Goal: Task Accomplishment & Management: Use online tool/utility

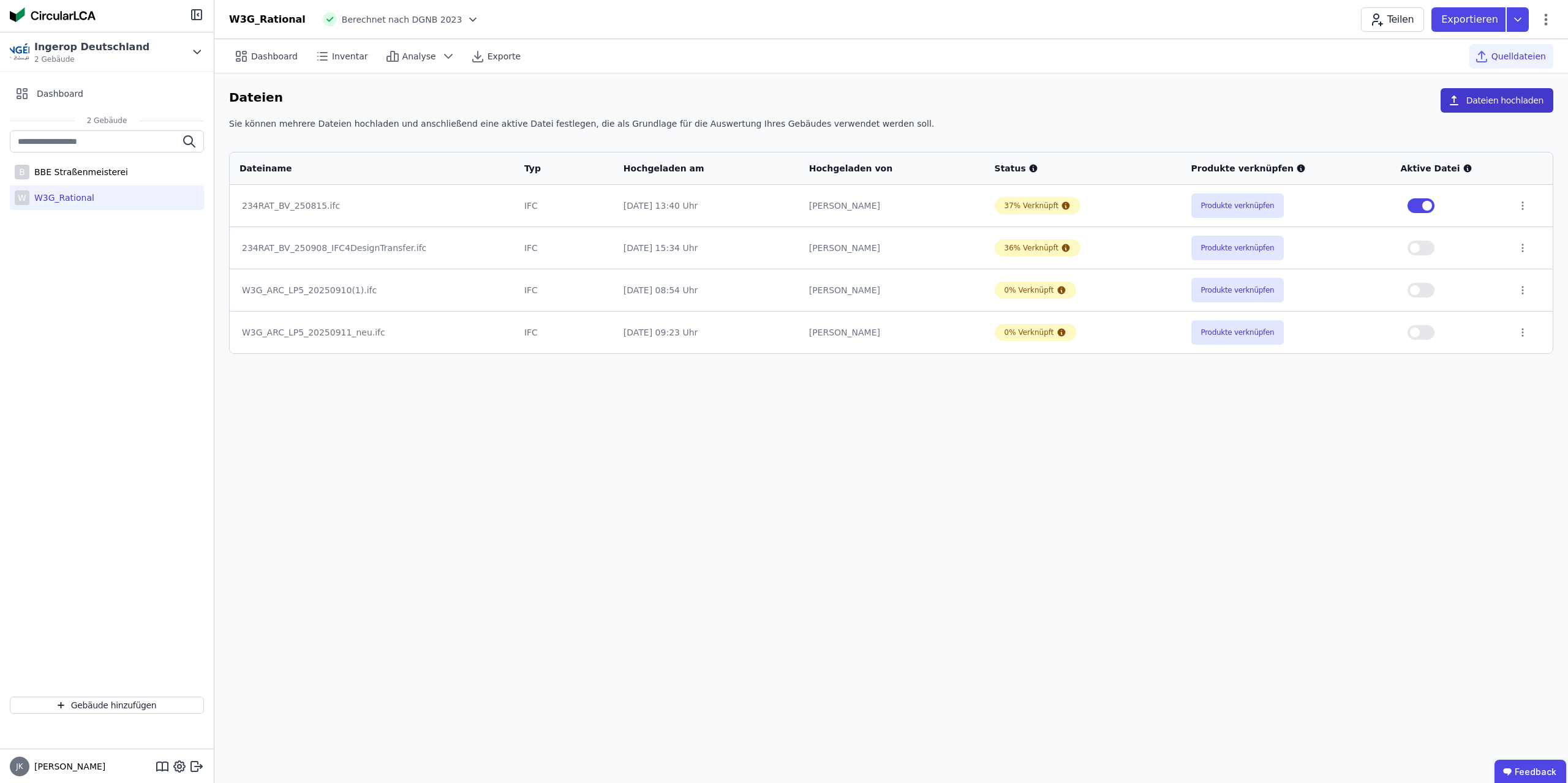
click at [1503, 102] on button "Dateien hochladen" at bounding box center [1496, 100] width 113 height 24
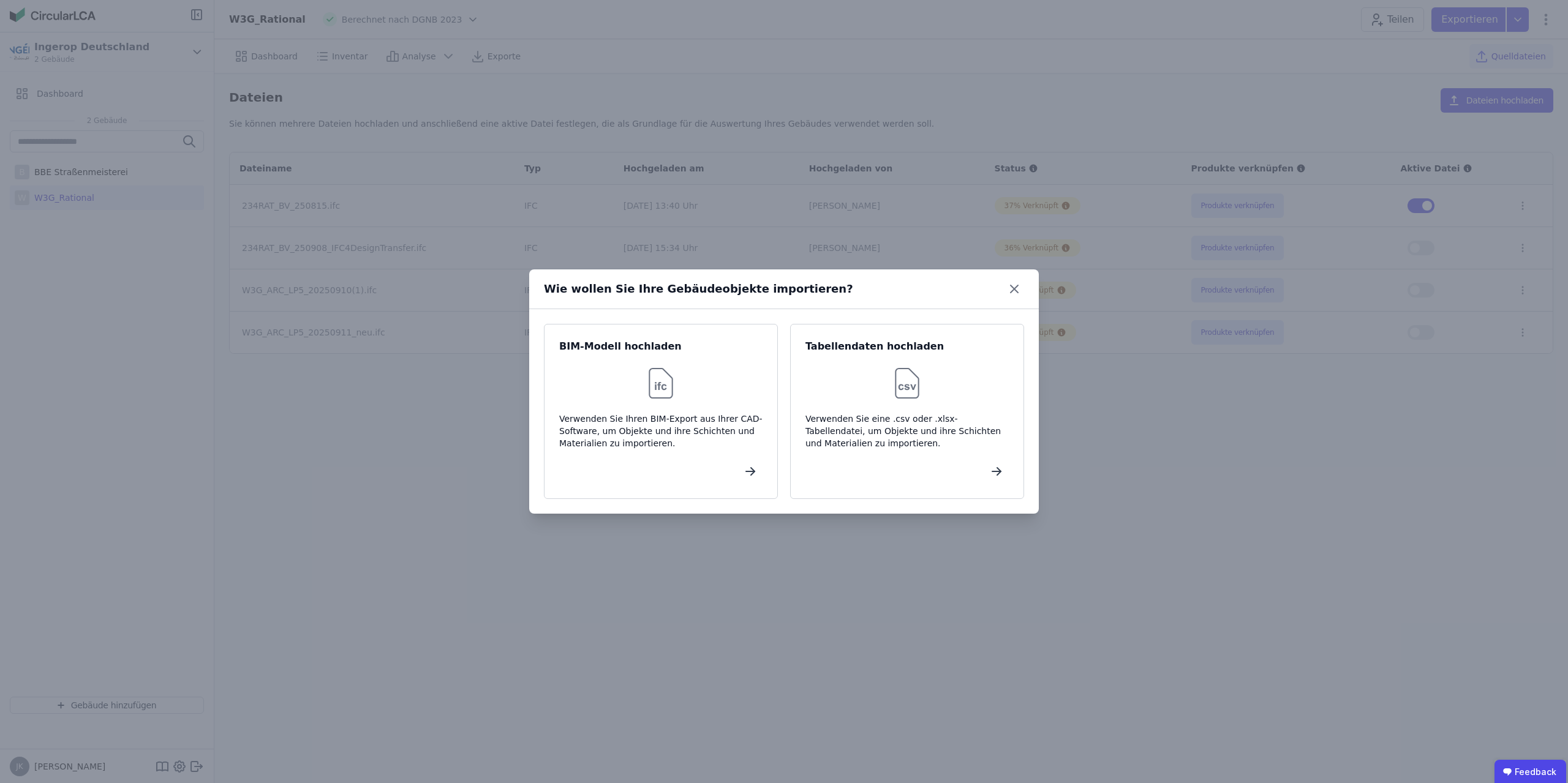
drag, startPoint x: 633, startPoint y: 384, endPoint x: 543, endPoint y: 383, distance: 90.0
click at [631, 384] on div at bounding box center [661, 383] width 203 height 39
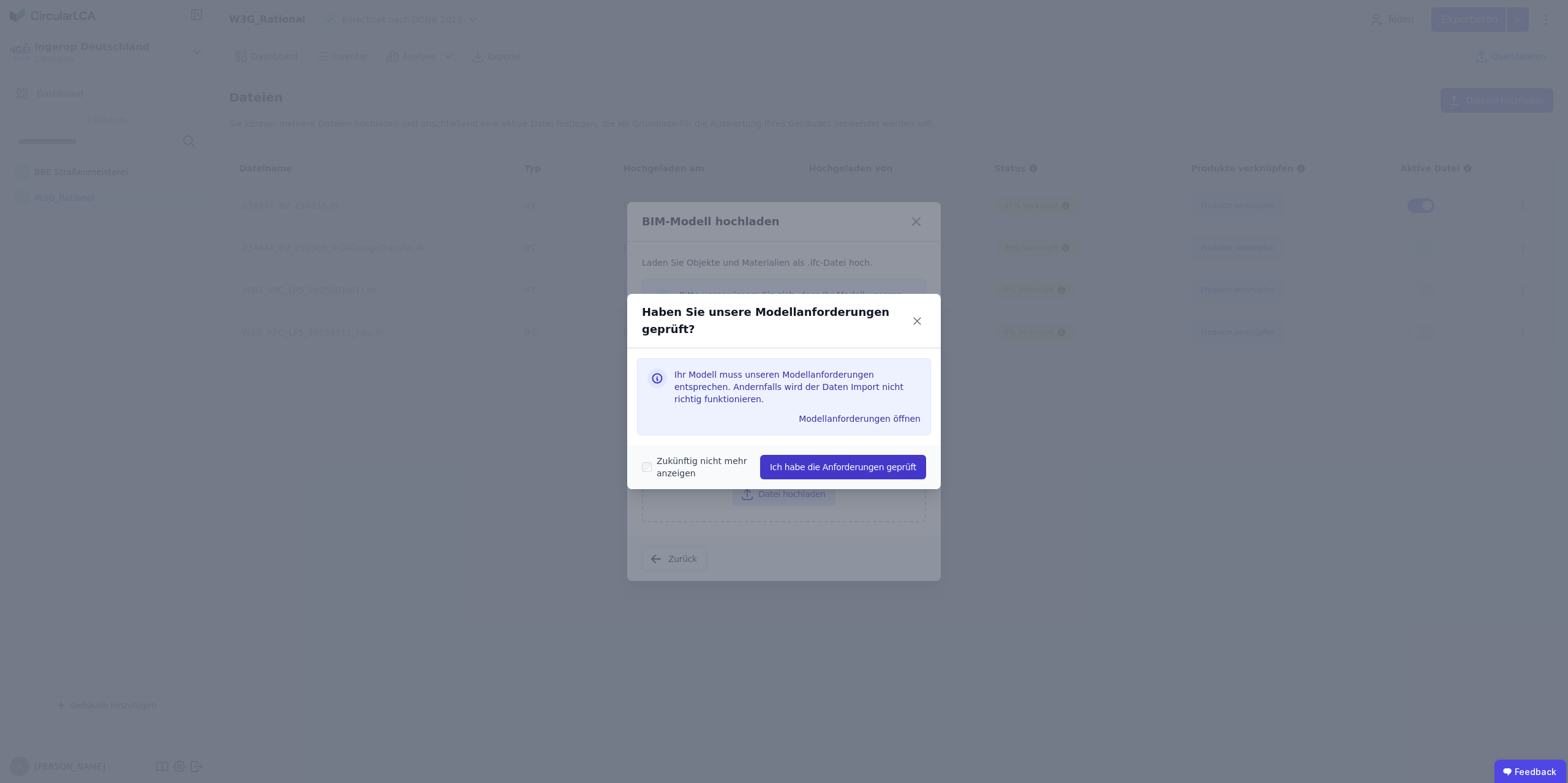
click at [867, 455] on button "Ich habe die Anforderungen geprüft" at bounding box center [843, 467] width 166 height 24
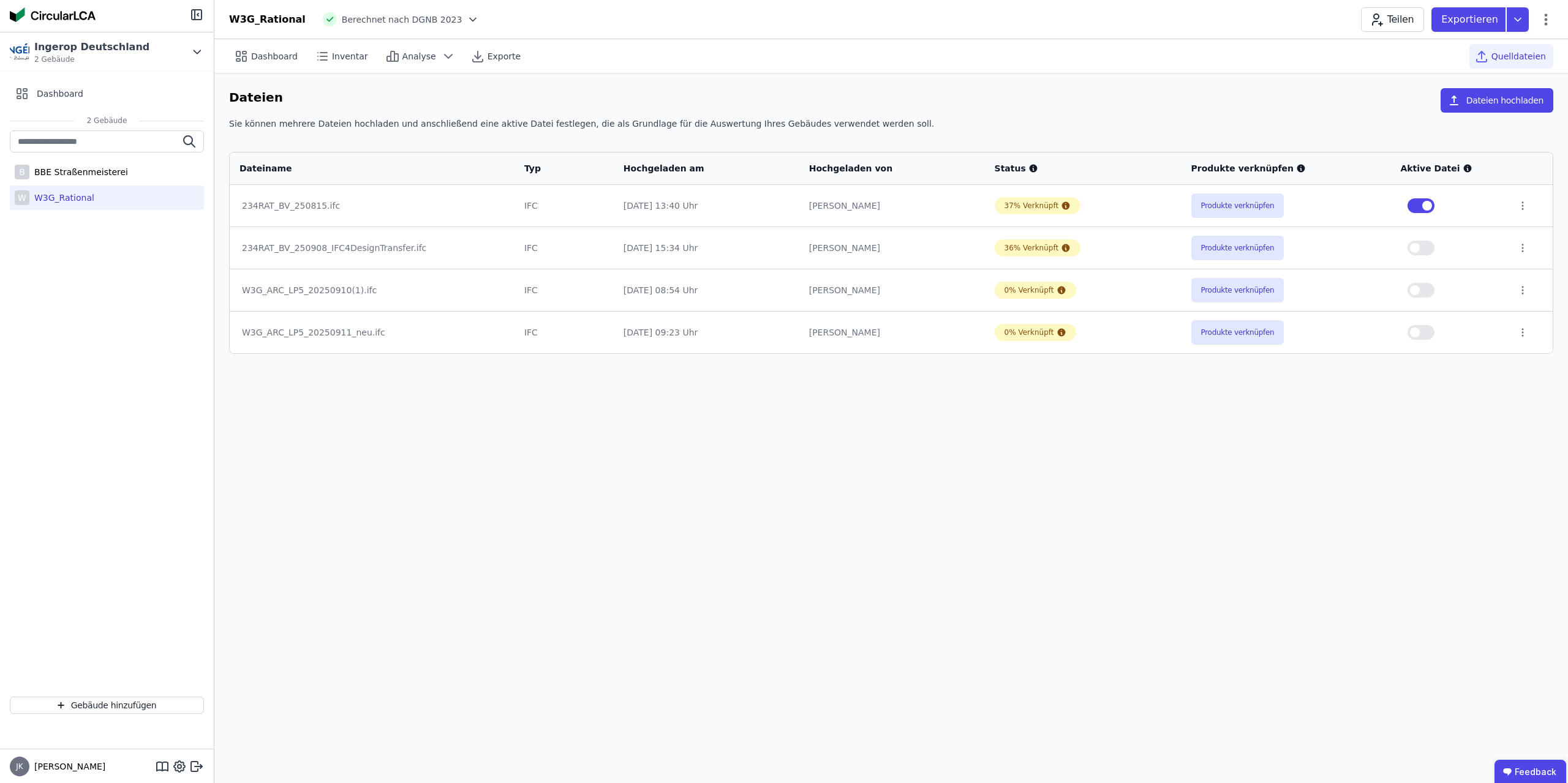
click at [1163, 580] on div "Dashboard Inventar Analyse Exporte Quelldateien Dateien Dateien hochladen Sie k…" at bounding box center [891, 411] width 1353 height 744
click at [801, 502] on div "Dashboard Inventar Analyse Exporte Quelldateien Dateien Dateien hochladen Sie k…" at bounding box center [891, 411] width 1353 height 744
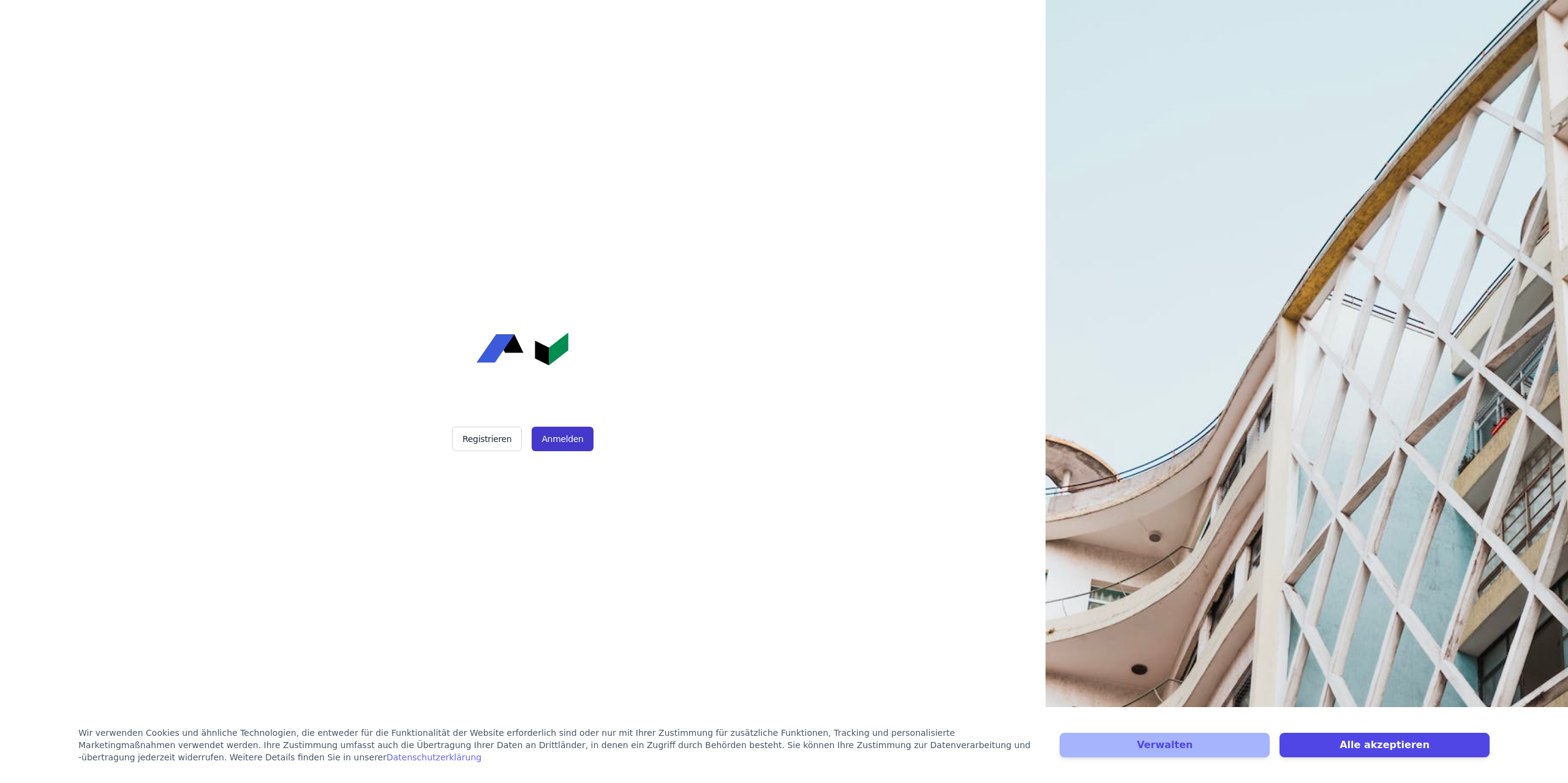
click at [561, 439] on button "Anmelden" at bounding box center [561, 439] width 61 height 24
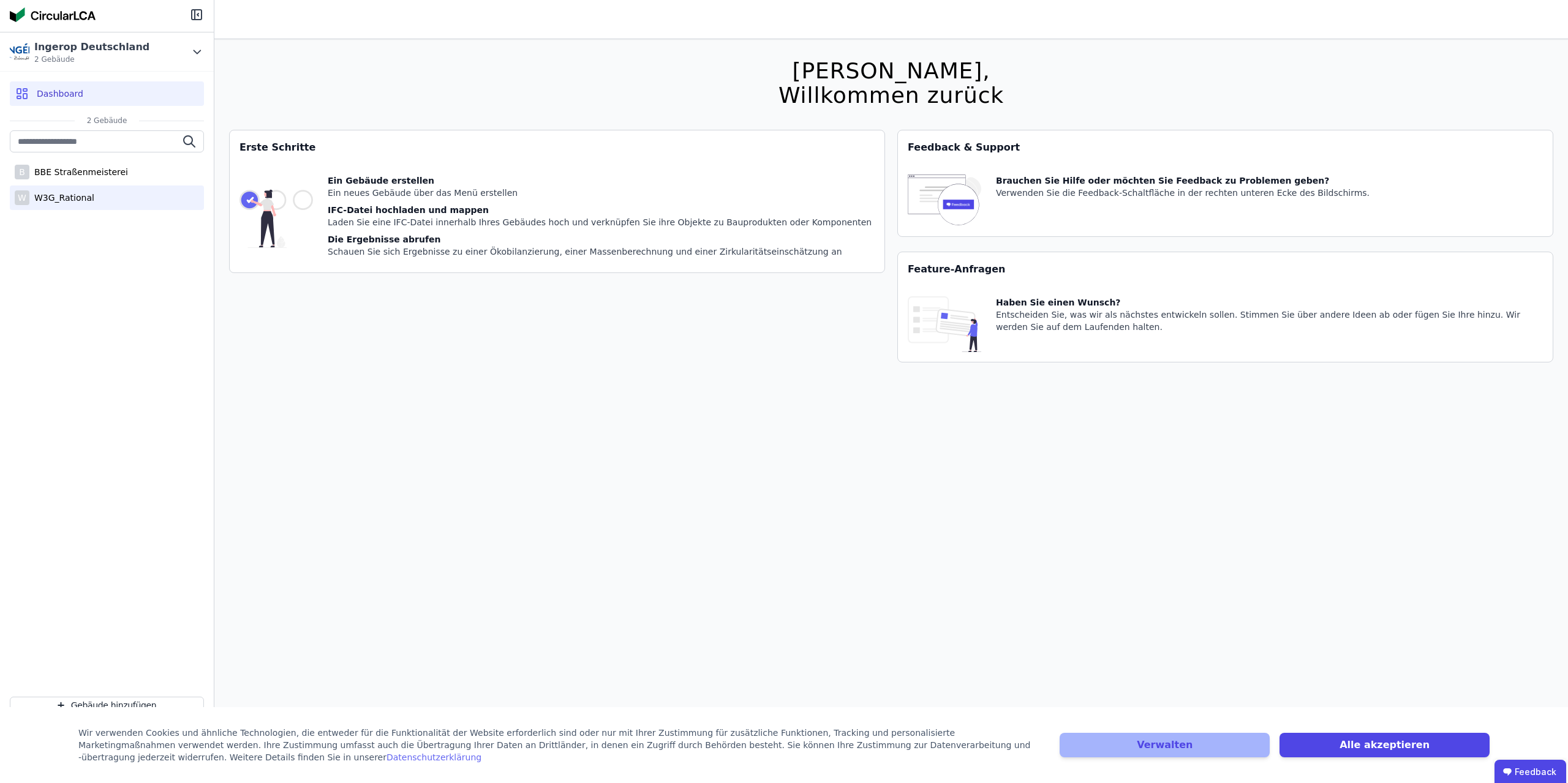
click at [72, 201] on div "W3G_Rational" at bounding box center [62, 197] width 65 height 12
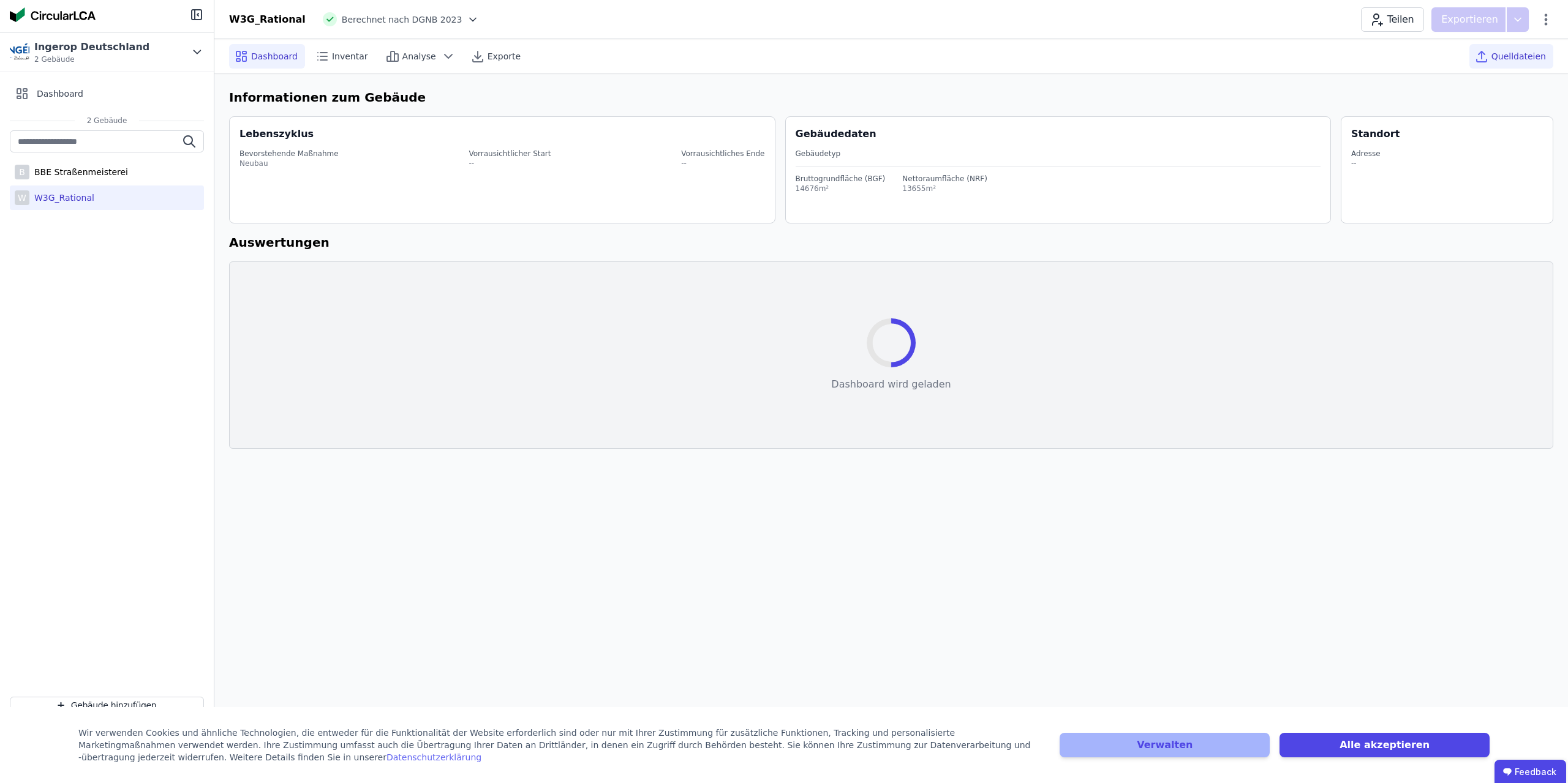
click at [1528, 53] on span "Quelldateien" at bounding box center [1518, 56] width 55 height 12
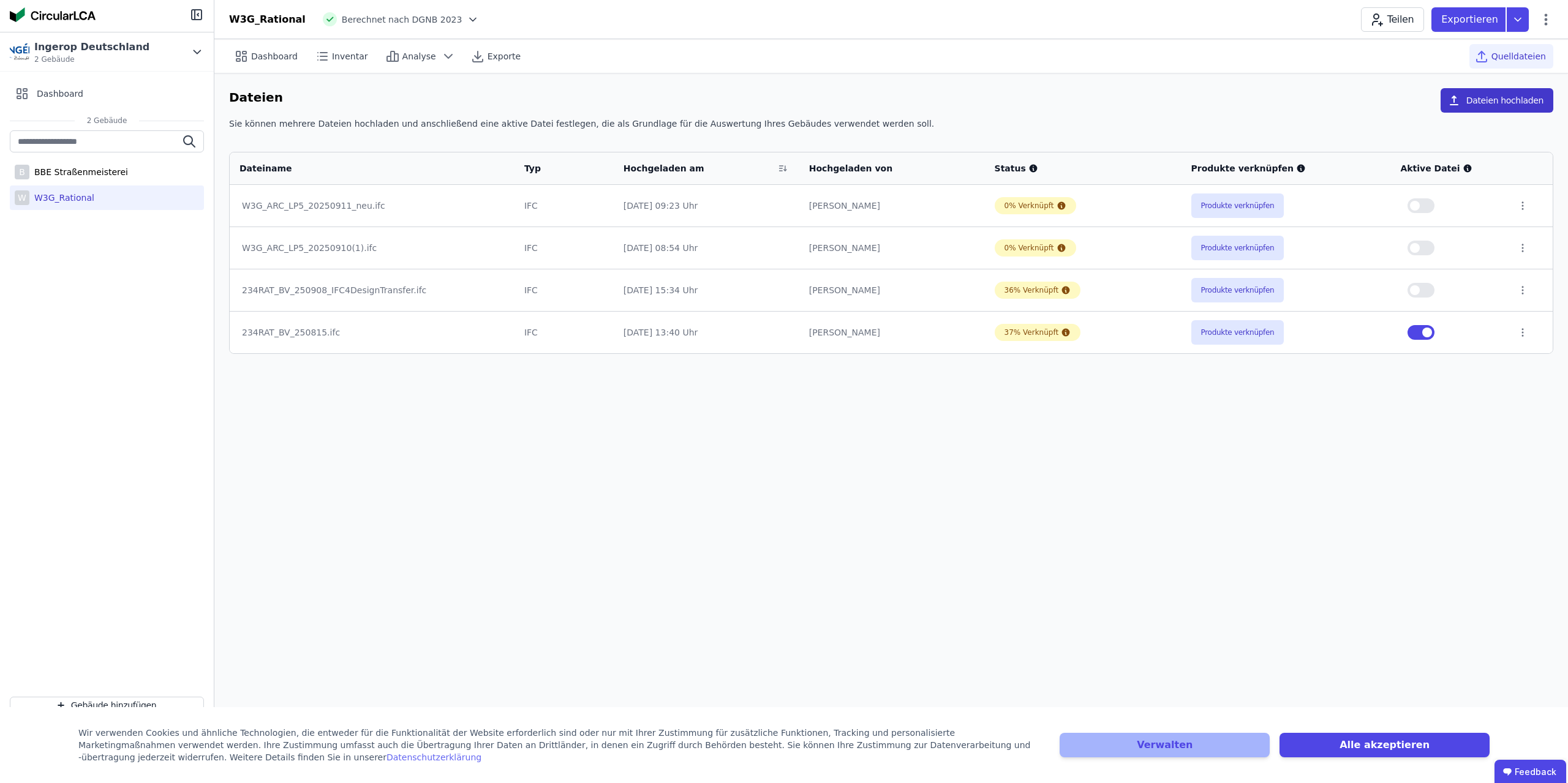
click at [1501, 96] on button "Dateien hochladen" at bounding box center [1496, 100] width 113 height 24
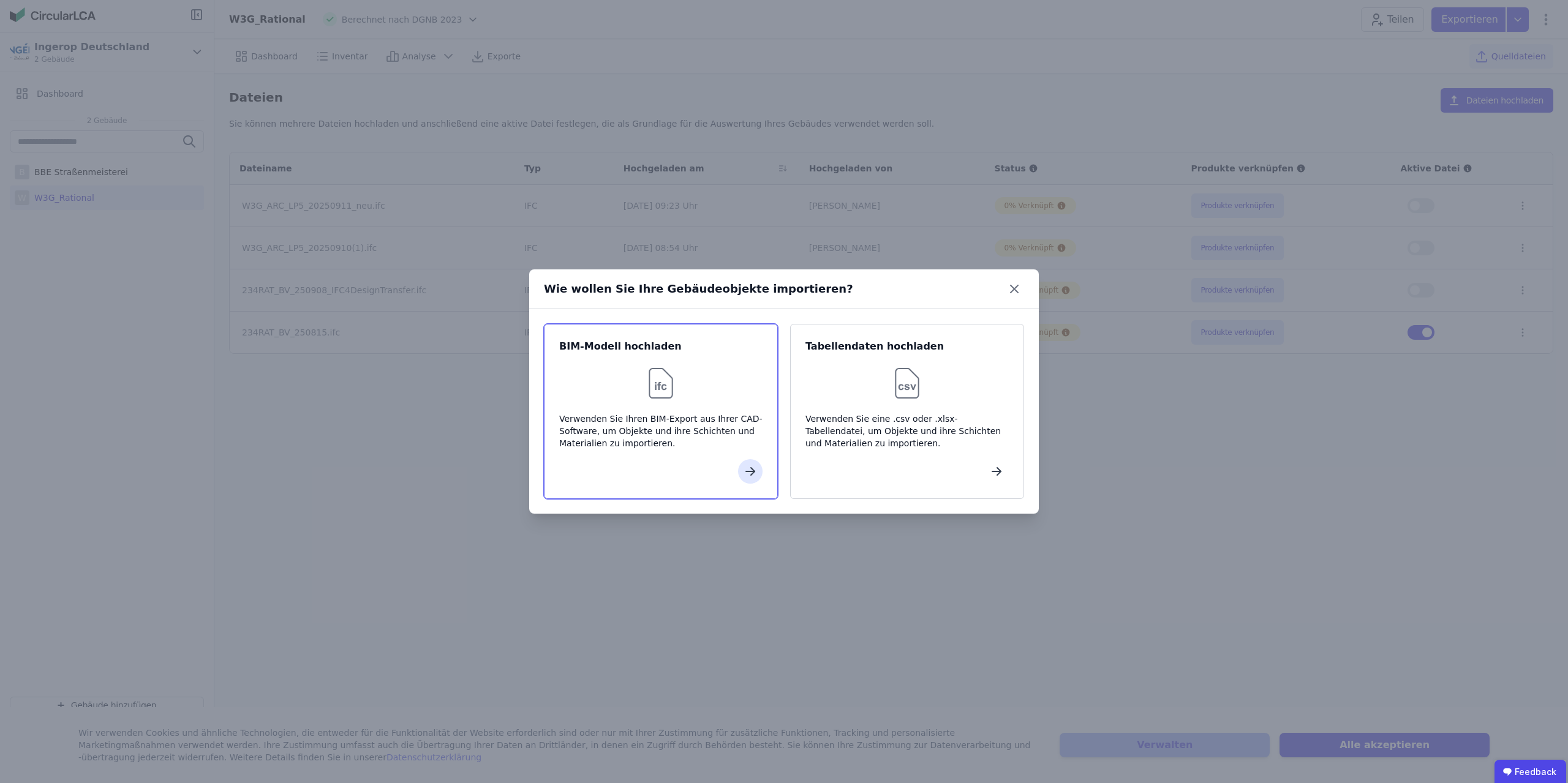
click at [677, 386] on img at bounding box center [661, 383] width 39 height 39
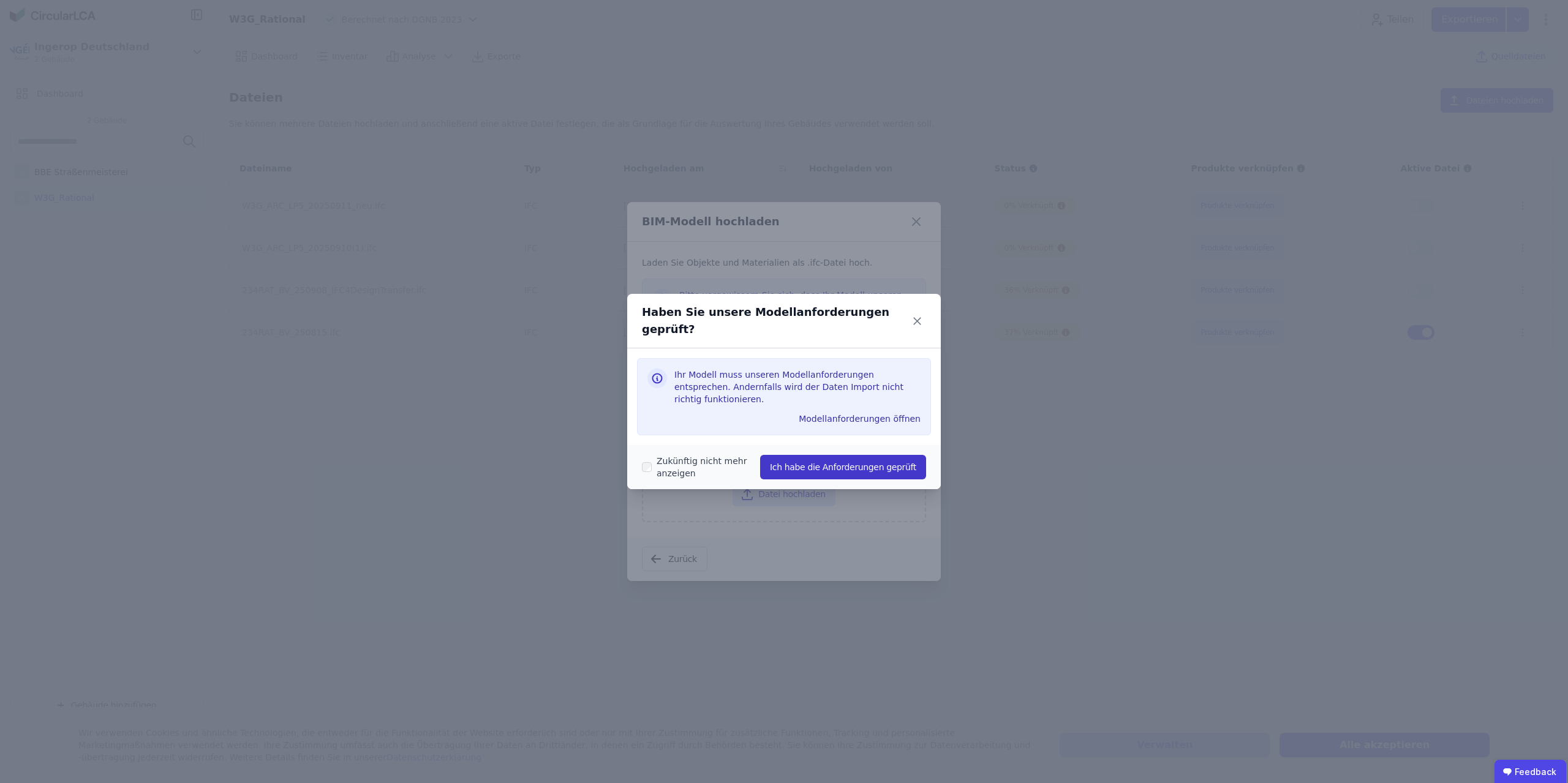
click at [843, 455] on button "Ich habe die Anforderungen geprüft" at bounding box center [843, 467] width 166 height 24
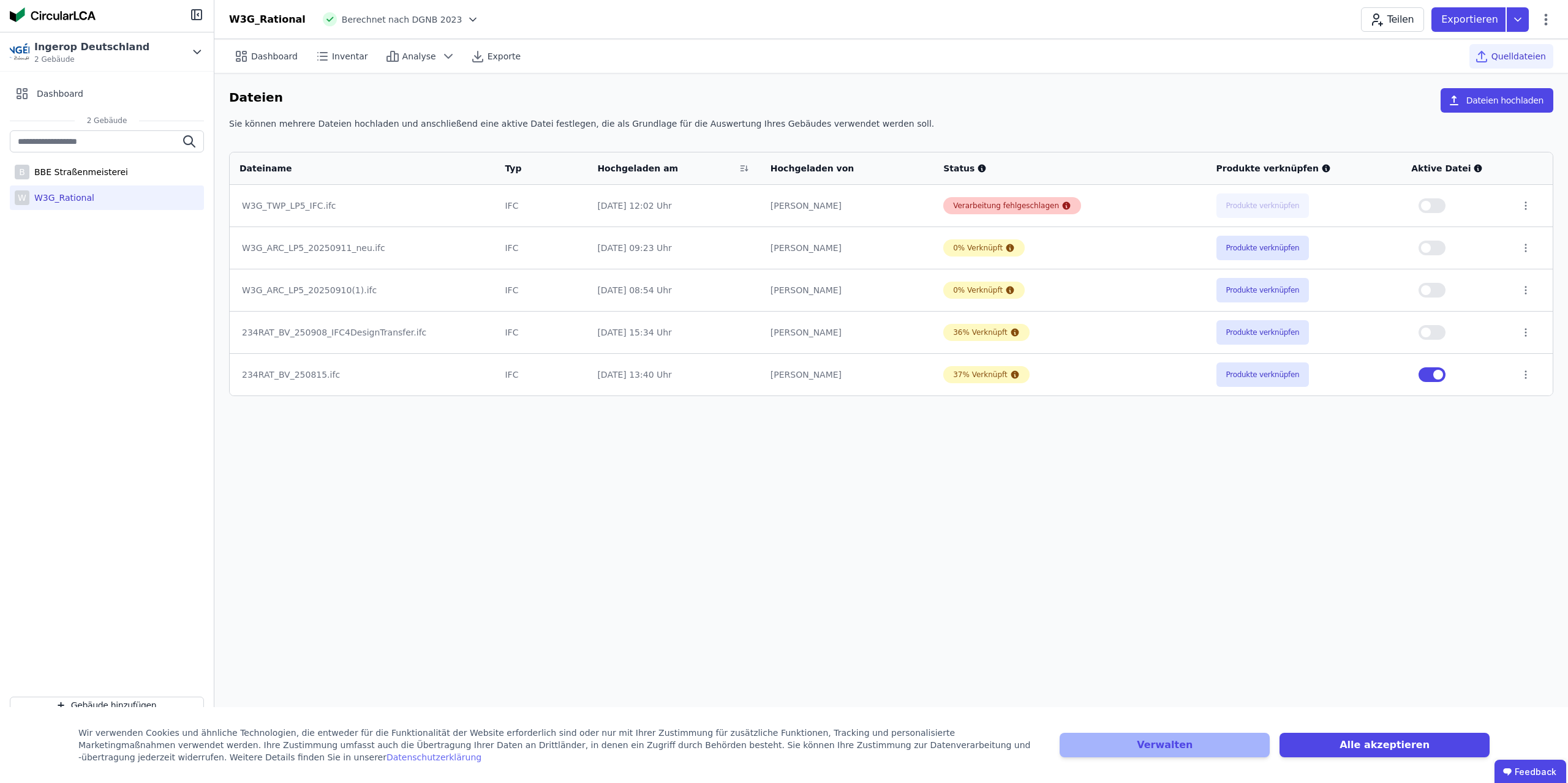
click at [1012, 209] on div "Verarbeitung fehlgeschlagen" at bounding box center [1006, 205] width 106 height 10
click at [1043, 203] on div "Verarbeitung fehlgeschlagen" at bounding box center [1006, 205] width 106 height 10
click at [1061, 202] on icon at bounding box center [1066, 205] width 10 height 10
click at [1062, 206] on icon at bounding box center [1066, 206] width 8 height 8
click at [1524, 201] on icon at bounding box center [1525, 205] width 11 height 11
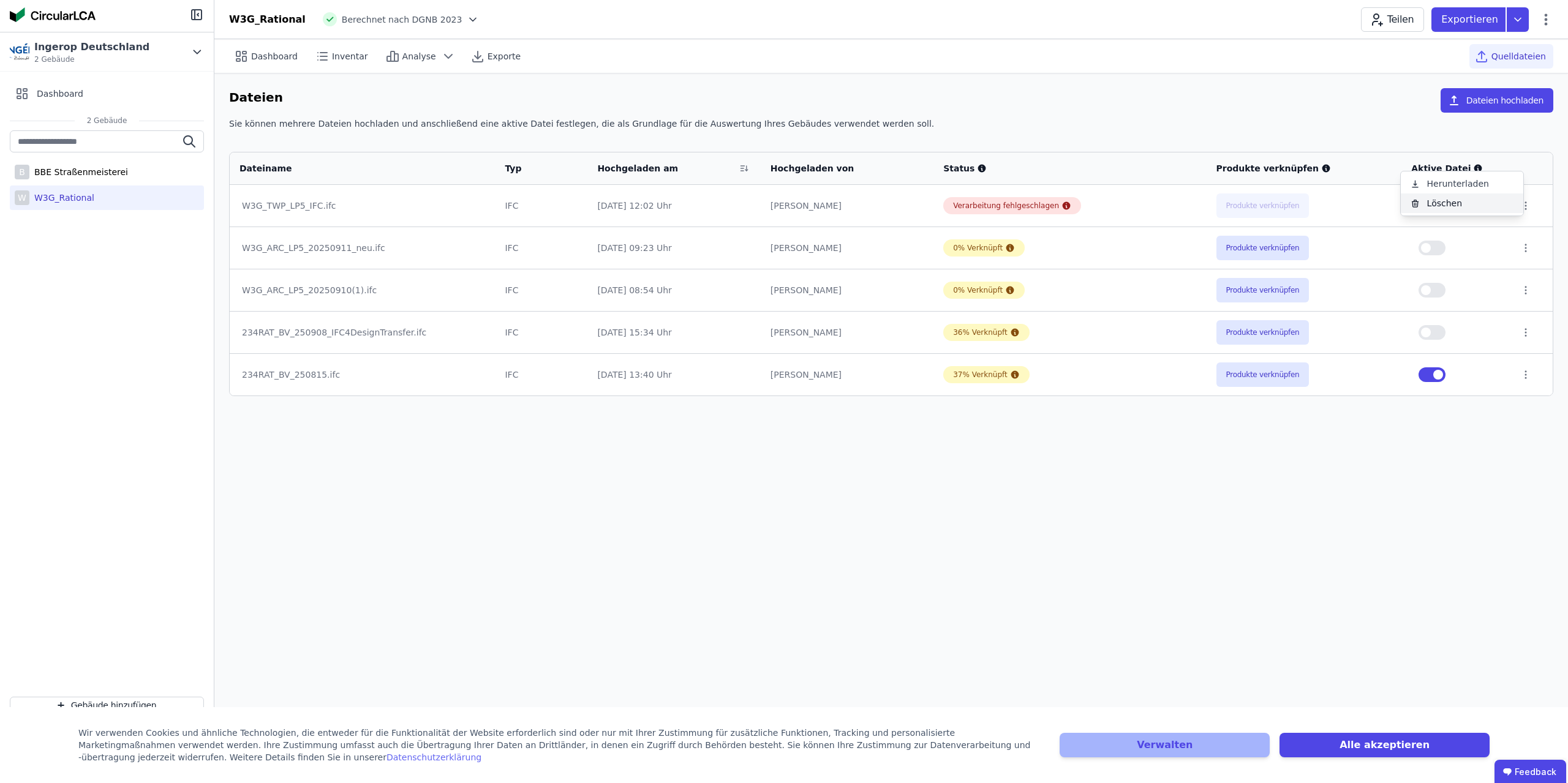
click at [1477, 208] on div "Löschen" at bounding box center [1462, 203] width 122 height 19
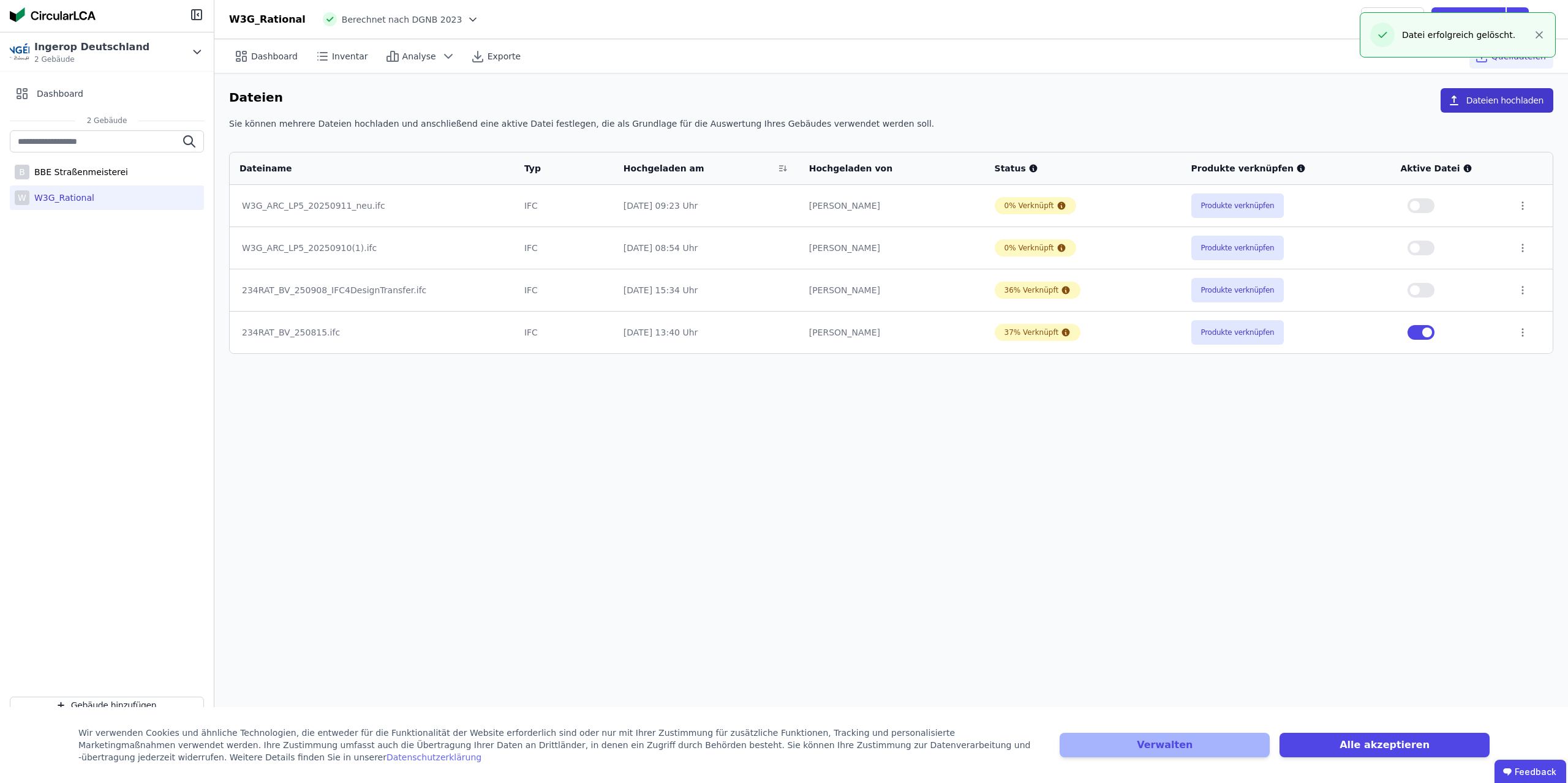
click at [1514, 93] on button "Dateien hochladen" at bounding box center [1496, 100] width 113 height 24
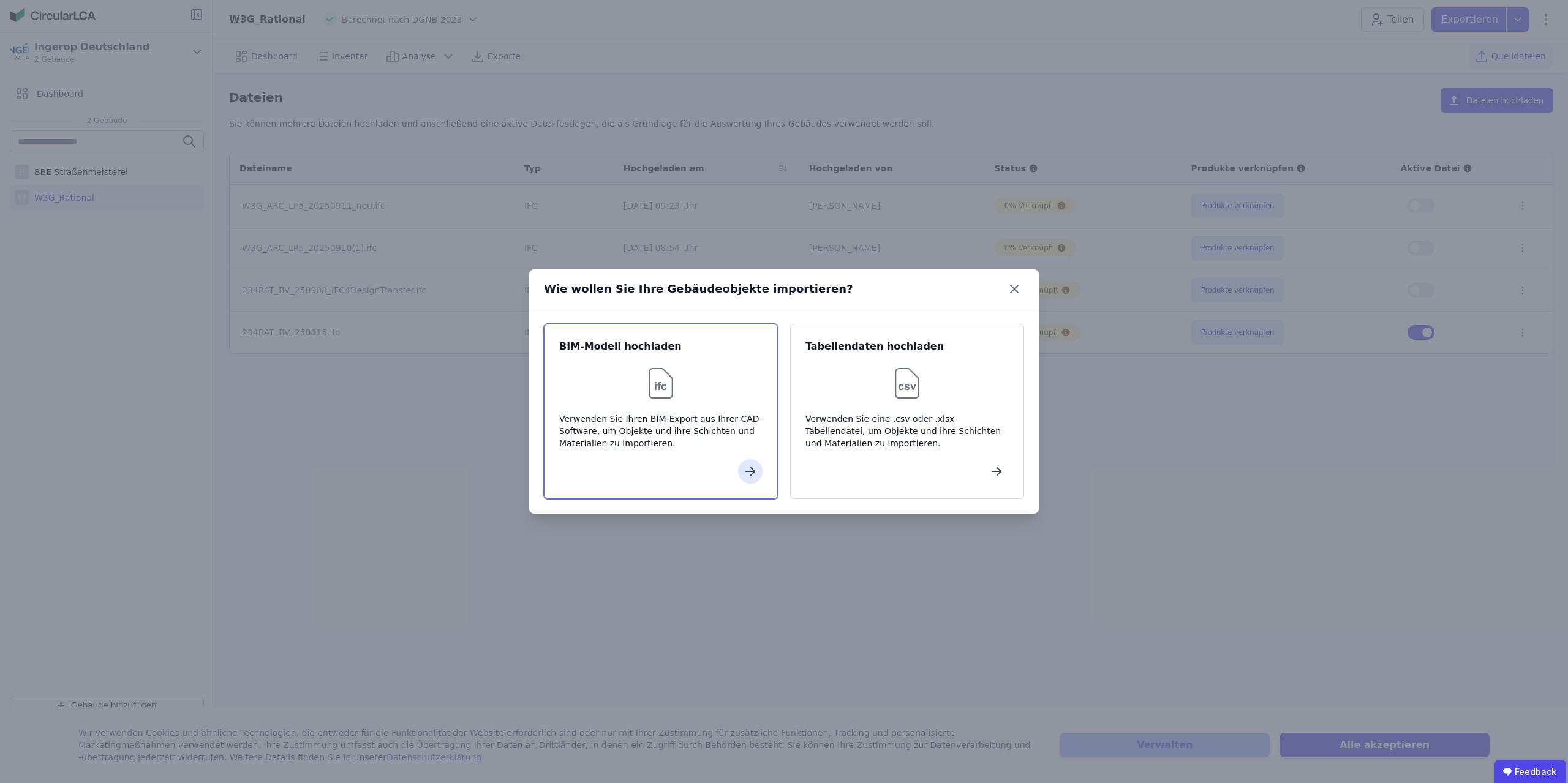
click at [650, 356] on div "BIM-Modell hochladen Verwenden Sie Ihren BIM-Export aus Ihrer CAD-Software, um …" at bounding box center [661, 411] width 234 height 175
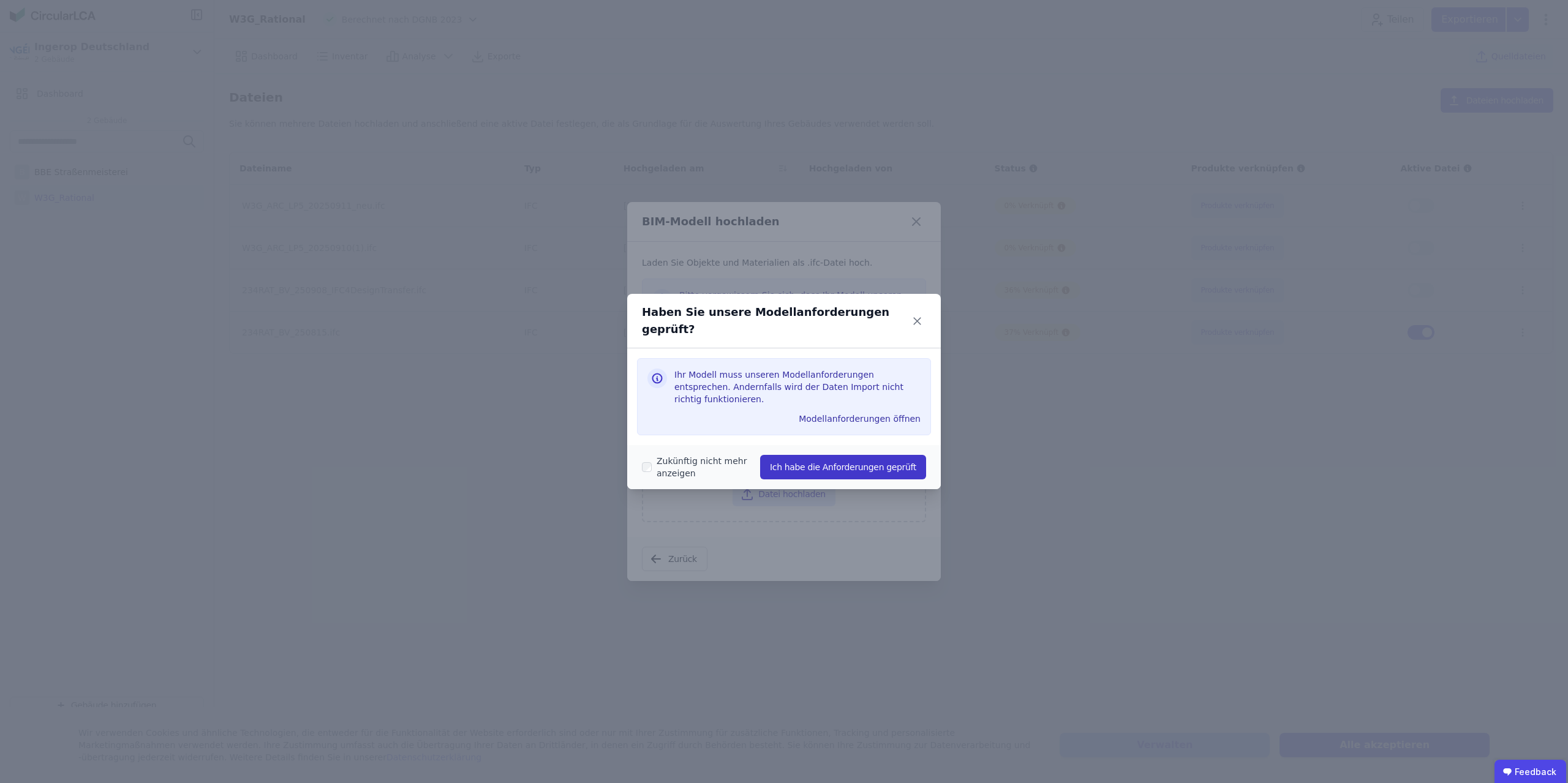
click at [884, 455] on button "Ich habe die Anforderungen geprüft" at bounding box center [843, 467] width 166 height 24
